Goal: Task Accomplishment & Management: Complete application form

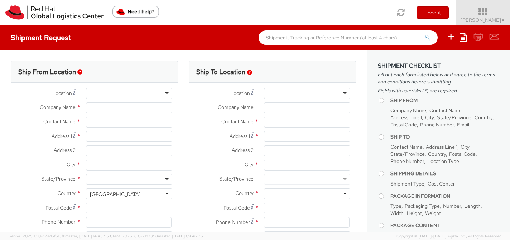
select select "809"
select select
type input "Red Hat, Inc."
type input "[PERSON_NAME]"
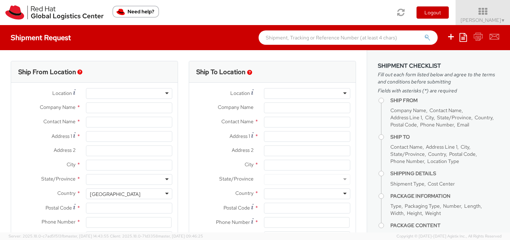
type input "[STREET_ADDRESS]"
type input "RALEIGH"
type input "27601"
type input "19197544144"
type input "[EMAIL_ADDRESS][DOMAIN_NAME]"
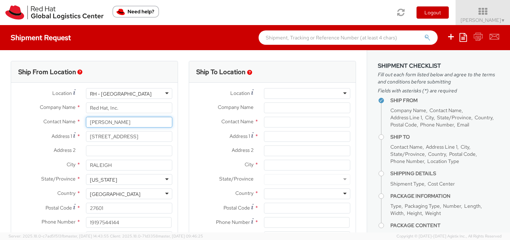
drag, startPoint x: 121, startPoint y: 122, endPoint x: 82, endPoint y: 122, distance: 39.0
click at [82, 122] on div "[PERSON_NAME]" at bounding box center [129, 122] width 97 height 11
paste input "[PERSON_NAME]"
type input "[PERSON_NAME]"
drag, startPoint x: 141, startPoint y: 137, endPoint x: 65, endPoint y: 137, distance: 75.9
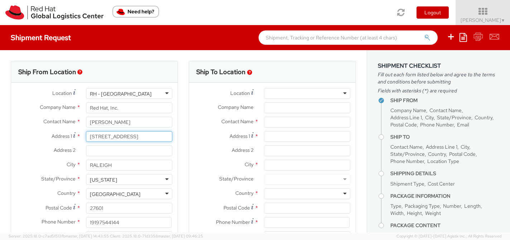
click at [65, 137] on div "Address [STREET_ADDRESS]" at bounding box center [94, 136] width 166 height 11
paste input "[STREET_ADDRESS]"
type input "[STREET_ADDRESS]"
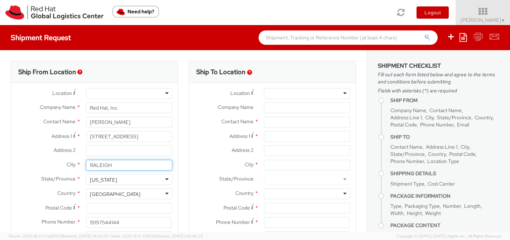
drag, startPoint x: 116, startPoint y: 164, endPoint x: 57, endPoint y: 164, distance: 59.1
click at [57, 164] on div "City * [GEOGRAPHIC_DATA]" at bounding box center [94, 165] width 166 height 11
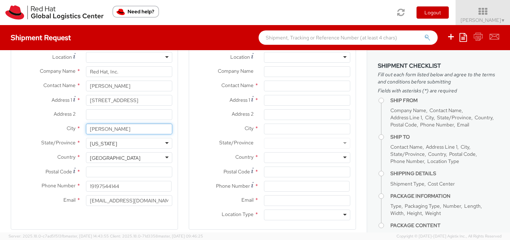
type input "[PERSON_NAME]"
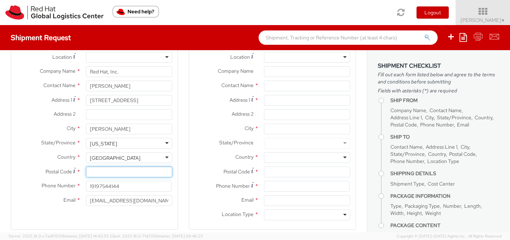
click at [147, 174] on input "Postal Code *" at bounding box center [129, 171] width 86 height 11
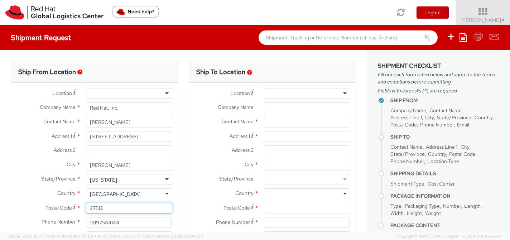
type input "27513"
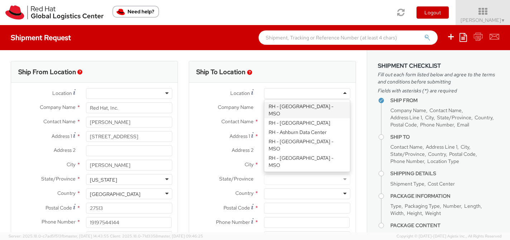
click at [343, 92] on div at bounding box center [307, 93] width 86 height 11
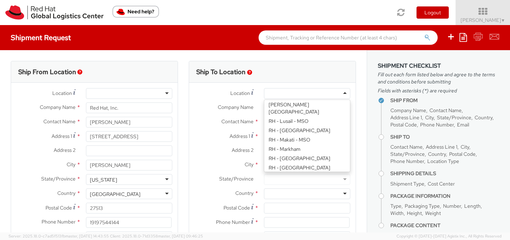
scroll to position [964, 0]
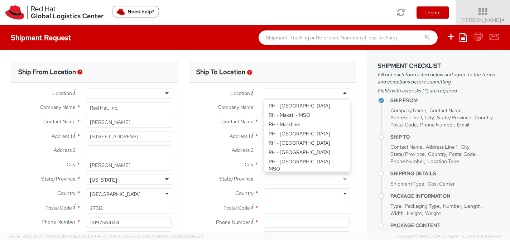
type input "Red Hat, Inc."
type input "[STREET_ADDRESS]"
type input "RALEIGH"
type input "27601"
type input "[PHONE_NUMBER]"
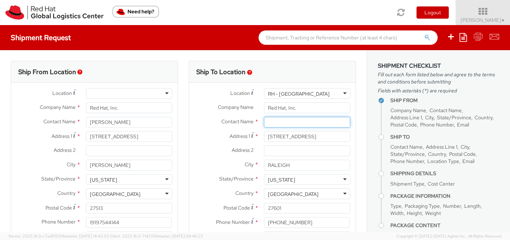
click at [293, 119] on input "text" at bounding box center [307, 122] width 86 height 11
paste input "ATTN: Red Hat IT - Endpoint Systems"
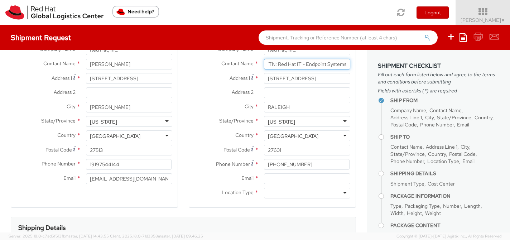
scroll to position [58, 0]
type input "ATTN: Red Hat IT - Endpoint Systems"
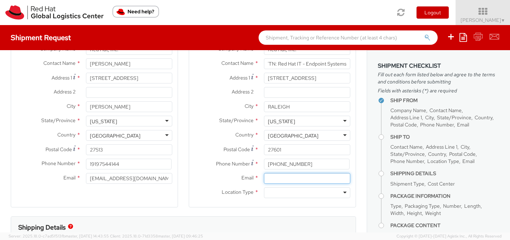
click at [279, 180] on input "Email *" at bounding box center [307, 178] width 86 height 11
type input "[EMAIL_ADDRESS][DOMAIN_NAME]"
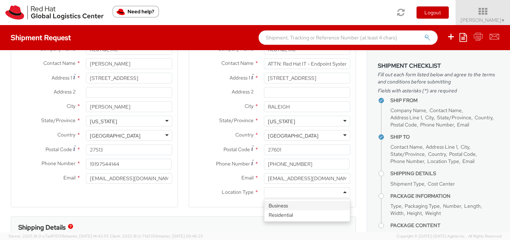
click at [273, 190] on div at bounding box center [307, 192] width 86 height 11
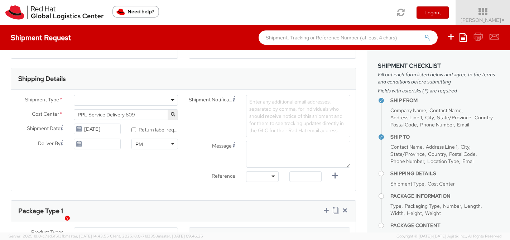
scroll to position [200, 0]
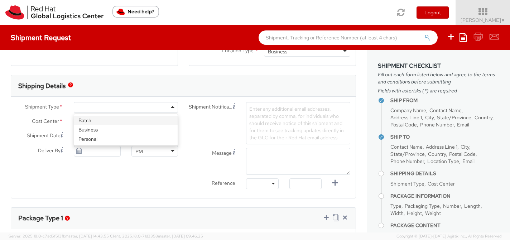
click at [173, 105] on div at bounding box center [126, 107] width 104 height 11
click at [162, 121] on span "PPL Service Delivery 809" at bounding box center [126, 121] width 96 height 6
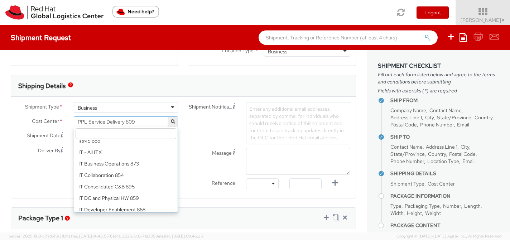
scroll to position [4477, 0]
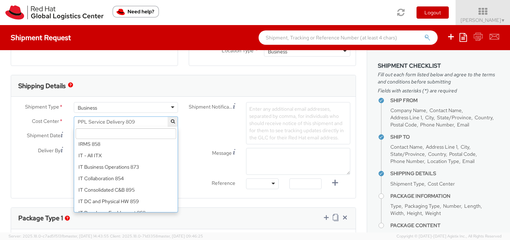
select select "850"
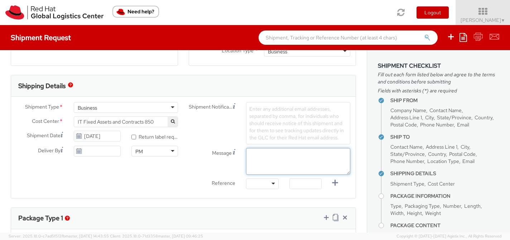
click at [264, 160] on textarea "Message" at bounding box center [298, 161] width 104 height 27
paste textarea "Requesting QR Code for Former Associate [Name] to return laptop. Please send th…"
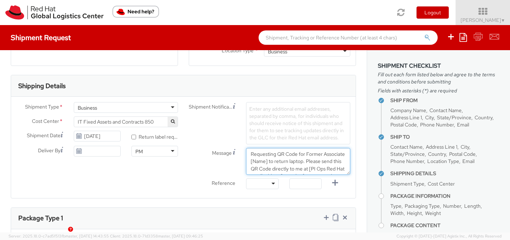
scroll to position [0, 0]
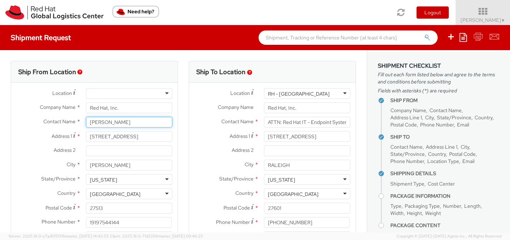
drag, startPoint x: 118, startPoint y: 121, endPoint x: 73, endPoint y: 121, distance: 45.1
click at [73, 121] on div "Contact Name * [PERSON_NAME] [PERSON_NAME] Red Hat, Inc. - ( [PERSON_NAME] ) [S…" at bounding box center [94, 122] width 166 height 11
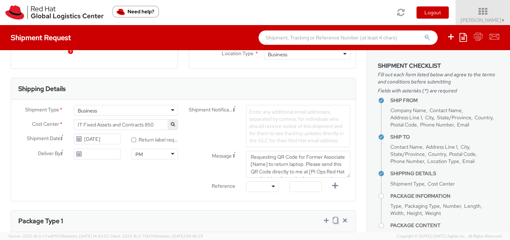
scroll to position [233, 0]
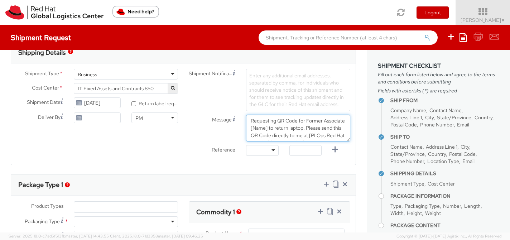
drag, startPoint x: 291, startPoint y: 128, endPoint x: 274, endPoint y: 128, distance: 17.5
click at [274, 128] on textarea "Requesting QR Code for Former Associate [Name] to return laptop. Please send th…" at bounding box center [298, 128] width 104 height 27
paste textarea "[PERSON_NAME]"
drag, startPoint x: 325, startPoint y: 123, endPoint x: 257, endPoint y: 122, distance: 68.7
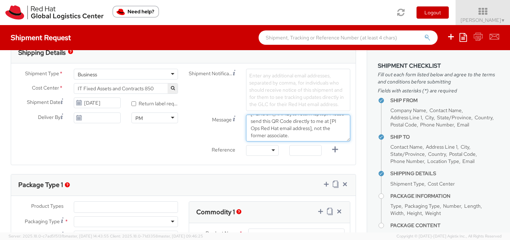
click at [256, 122] on textarea "Requesting QR Code for Former Associate [PERSON_NAME] to return laptop. Please …" at bounding box center [298, 128] width 104 height 27
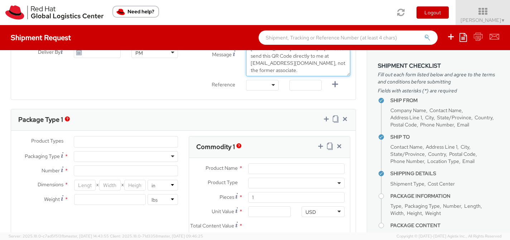
scroll to position [299, 0]
type textarea "Requesting QR Code for Former Associate [PERSON_NAME] to return laptop. Please …"
click at [172, 139] on ul at bounding box center [125, 140] width 103 height 11
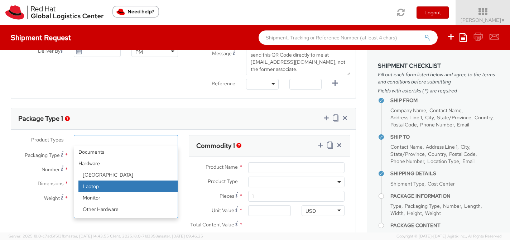
select select "LAPTOP"
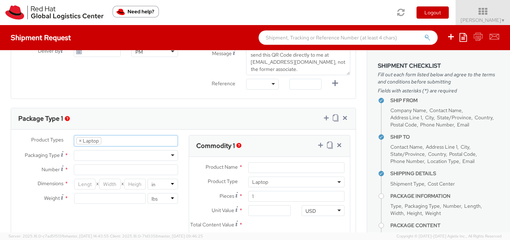
scroll to position [21, 0]
click at [143, 152] on div at bounding box center [126, 155] width 104 height 11
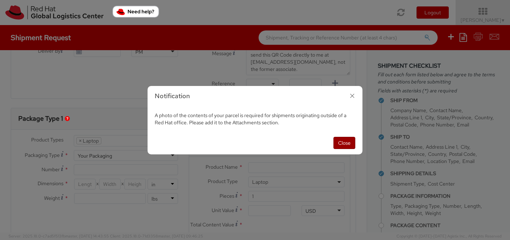
click at [346, 139] on button "Close" at bounding box center [344, 143] width 22 height 12
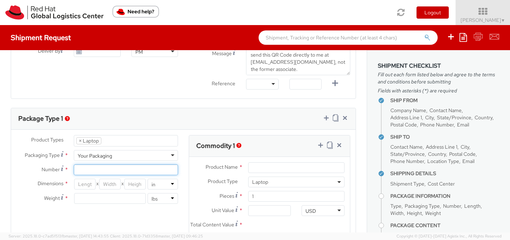
click at [104, 172] on input "Number *" at bounding box center [126, 169] width 104 height 11
type input "1"
click at [90, 183] on input "number" at bounding box center [84, 184] width 21 height 11
type input "18"
click at [114, 185] on input "number" at bounding box center [109, 184] width 21 height 11
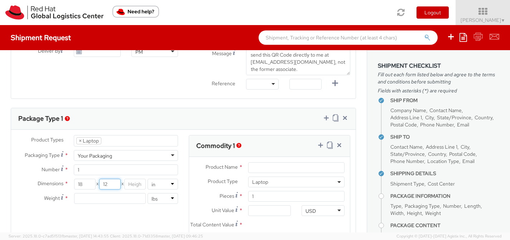
type input "12"
click at [138, 180] on input "number" at bounding box center [134, 184] width 21 height 11
type input "5"
click at [115, 199] on input "number" at bounding box center [109, 198] width 71 height 11
type input "8"
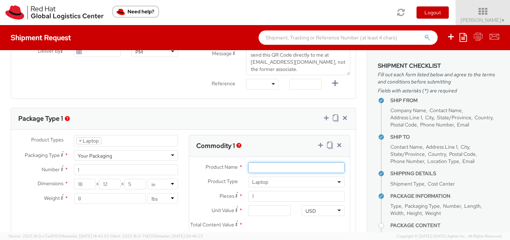
click at [267, 168] on input "Product Name *" at bounding box center [296, 167] width 96 height 11
type input "Laptop"
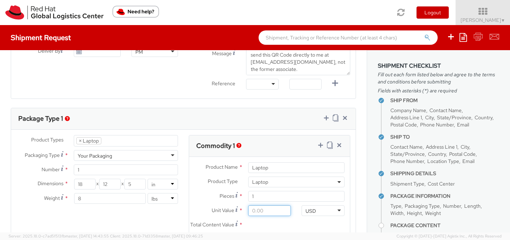
click at [257, 210] on input "Unit Value *" at bounding box center [269, 210] width 43 height 11
type input "7.00"
type input "70.00"
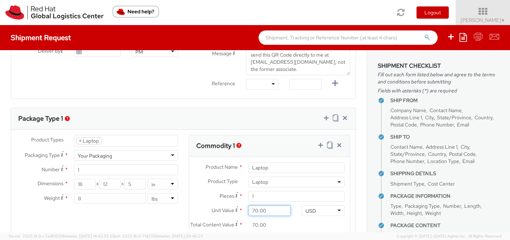
type input "700.00"
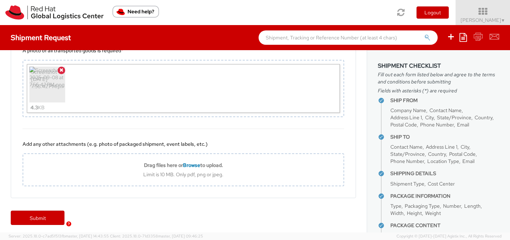
scroll to position [588, 0]
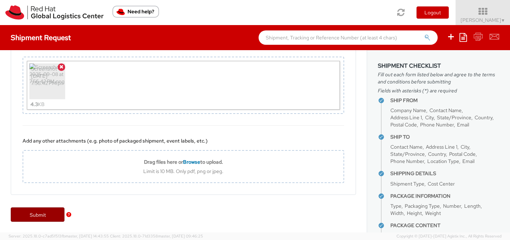
click at [42, 217] on link "Submit" at bounding box center [38, 214] width 54 height 14
